Goal: Task Accomplishment & Management: Complete application form

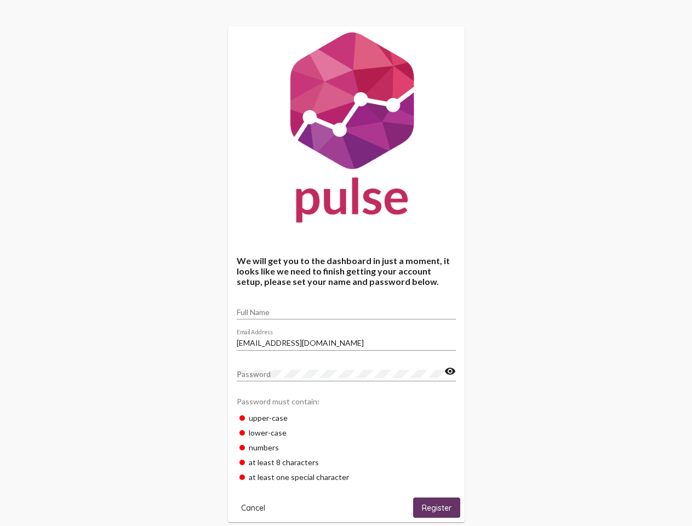
click at [346, 309] on input "Full Name" at bounding box center [346, 312] width 219 height 9
click at [346, 340] on input "[EMAIL_ADDRESS][DOMAIN_NAME]" at bounding box center [346, 343] width 219 height 9
click at [450, 372] on mat-icon "visibility" at bounding box center [450, 371] width 12 height 13
click at [253, 508] on span "Cancel" at bounding box center [253, 508] width 24 height 10
